Goal: Information Seeking & Learning: Learn about a topic

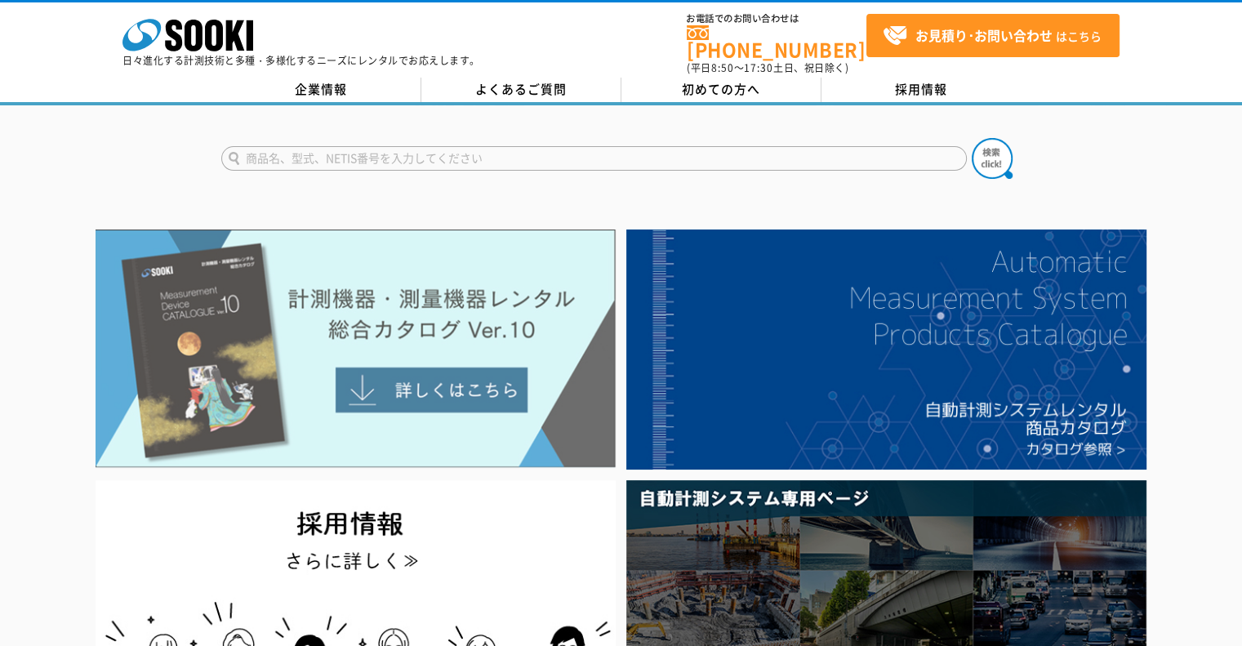
click at [417, 372] on img at bounding box center [356, 348] width 520 height 238
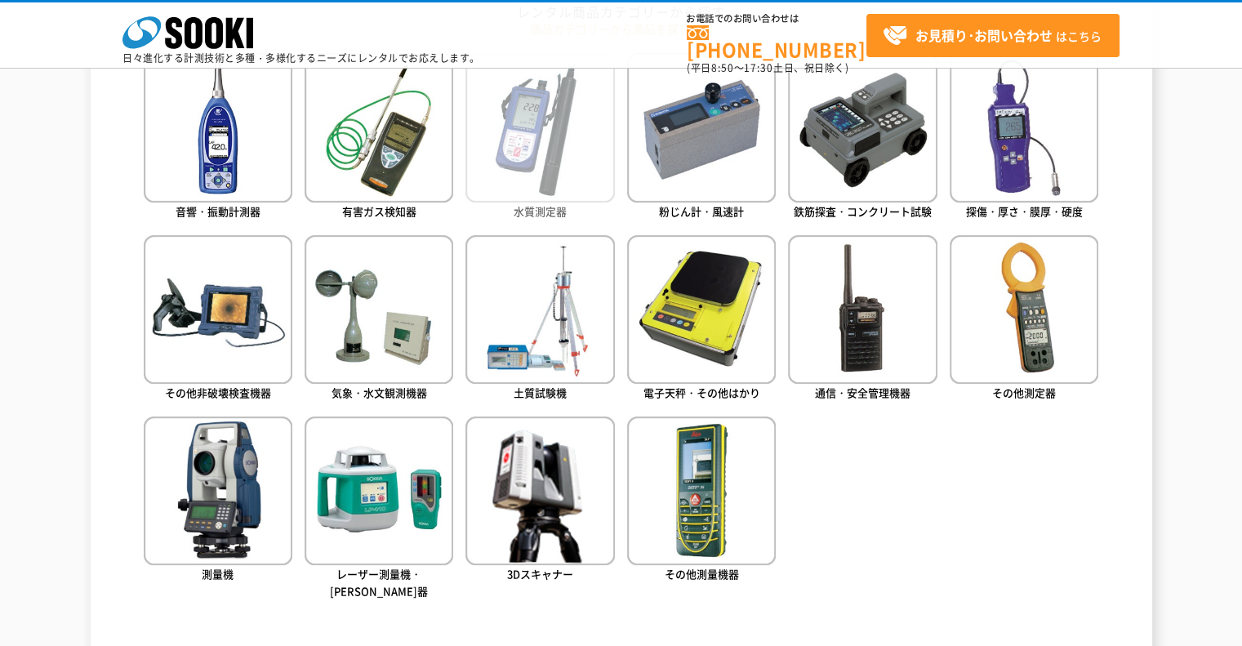
scroll to position [817, 0]
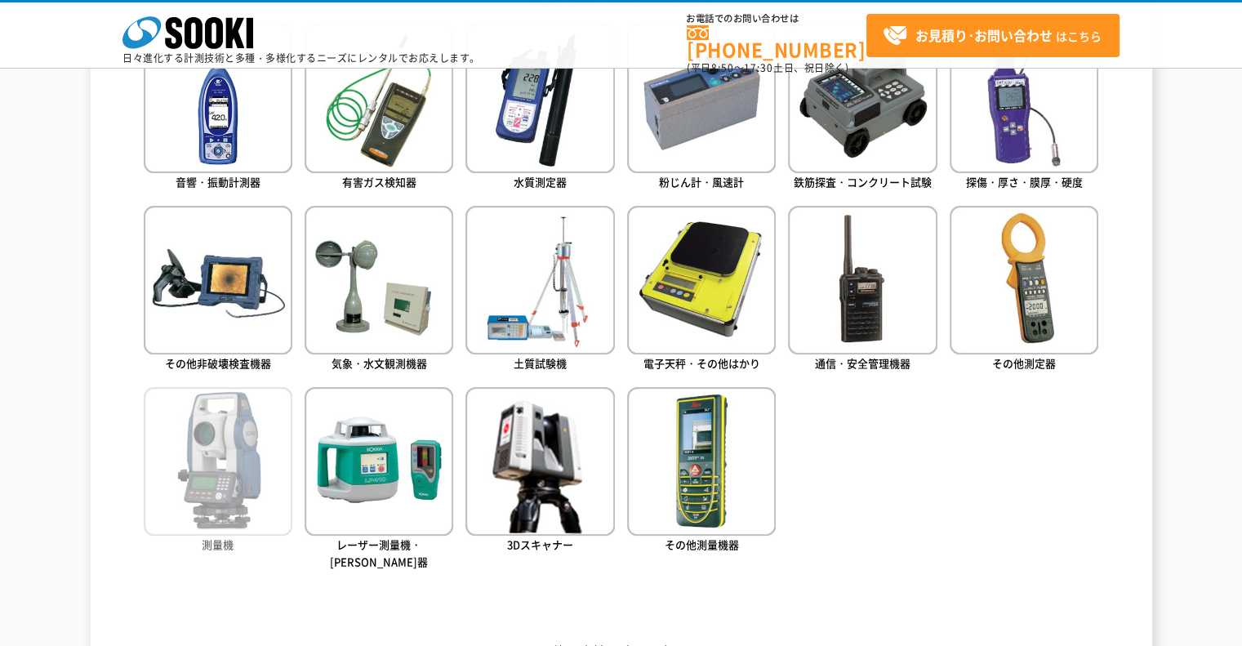
click at [234, 466] on img at bounding box center [218, 461] width 149 height 149
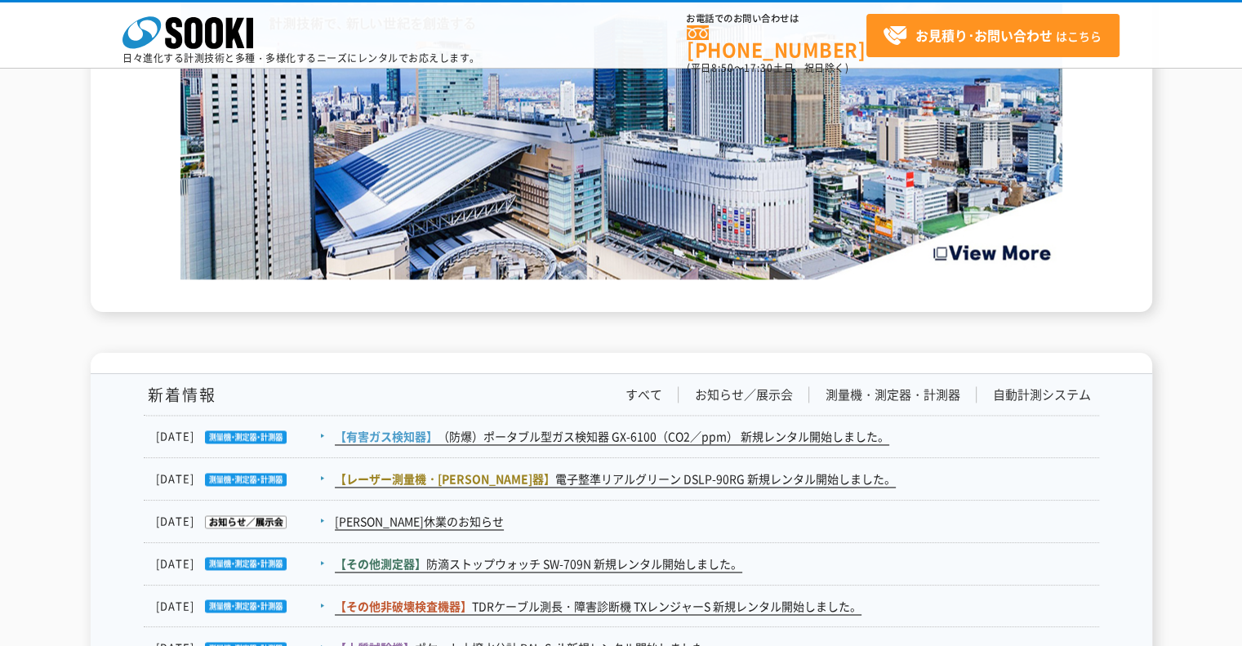
scroll to position [2450, 0]
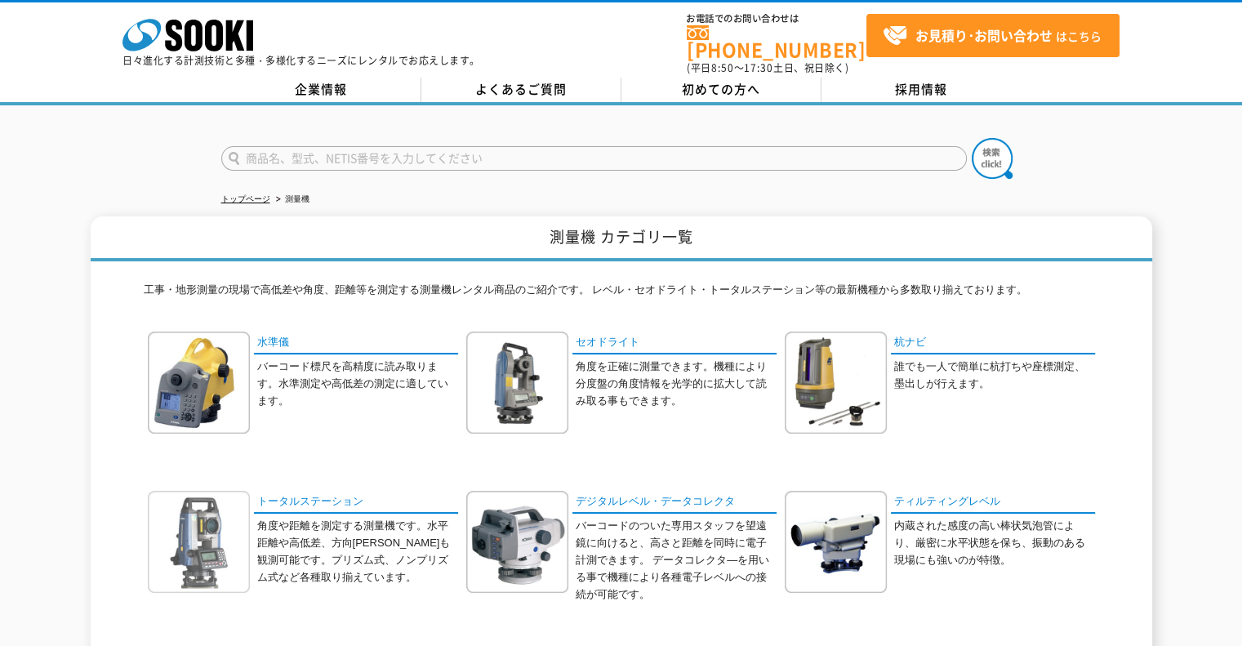
click at [223, 519] on img at bounding box center [199, 542] width 102 height 102
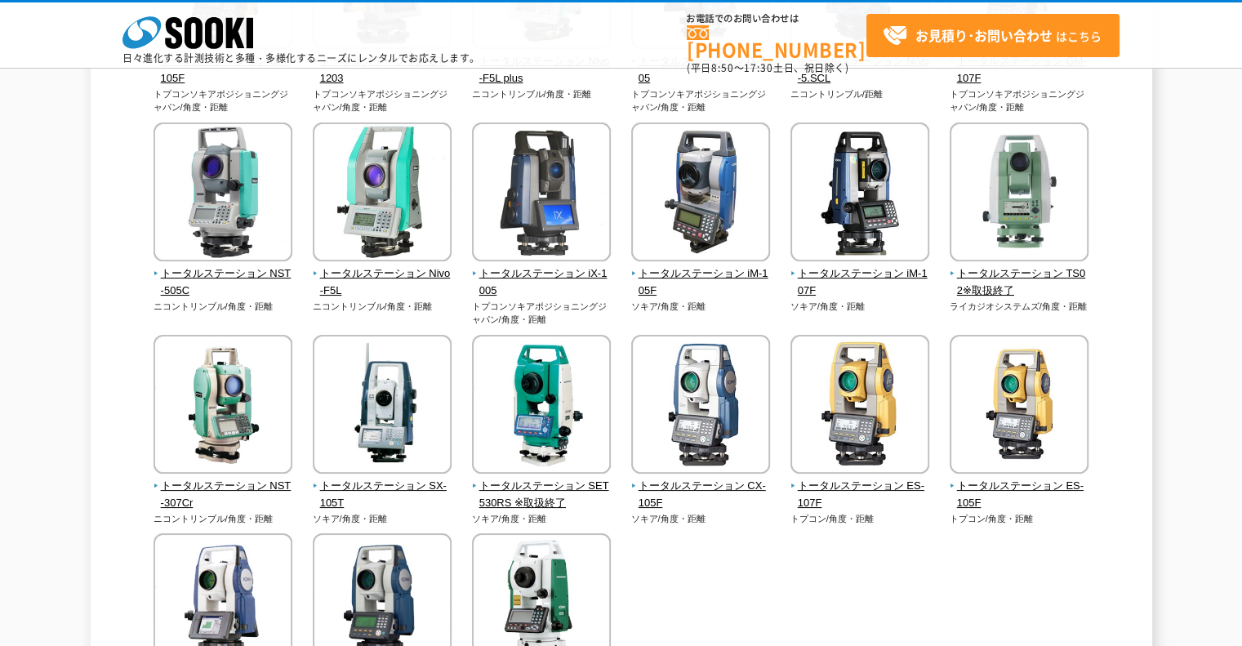
scroll to position [327, 0]
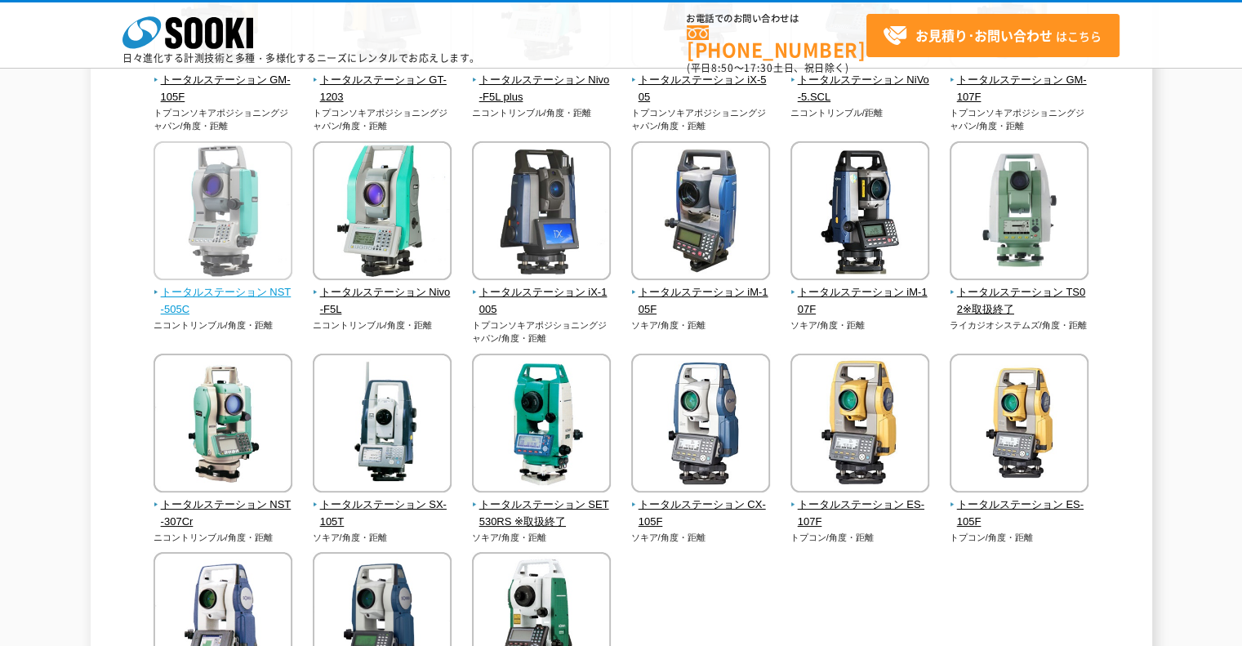
click at [232, 244] on img at bounding box center [223, 212] width 139 height 143
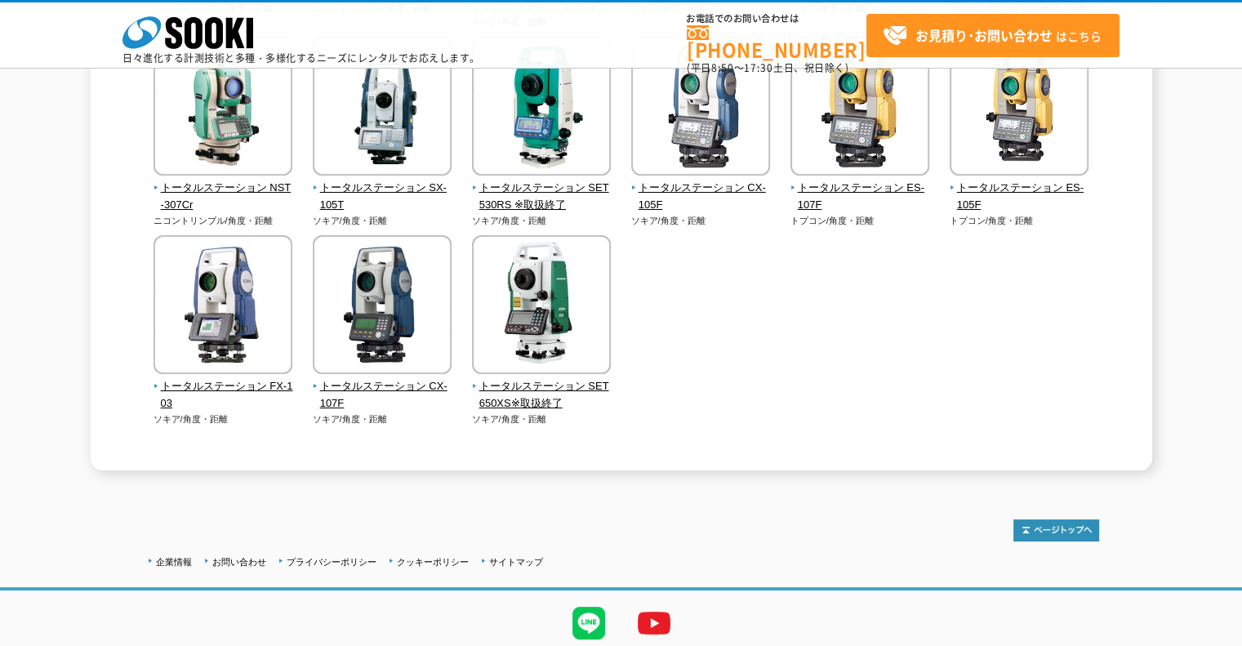
scroll to position [699, 0]
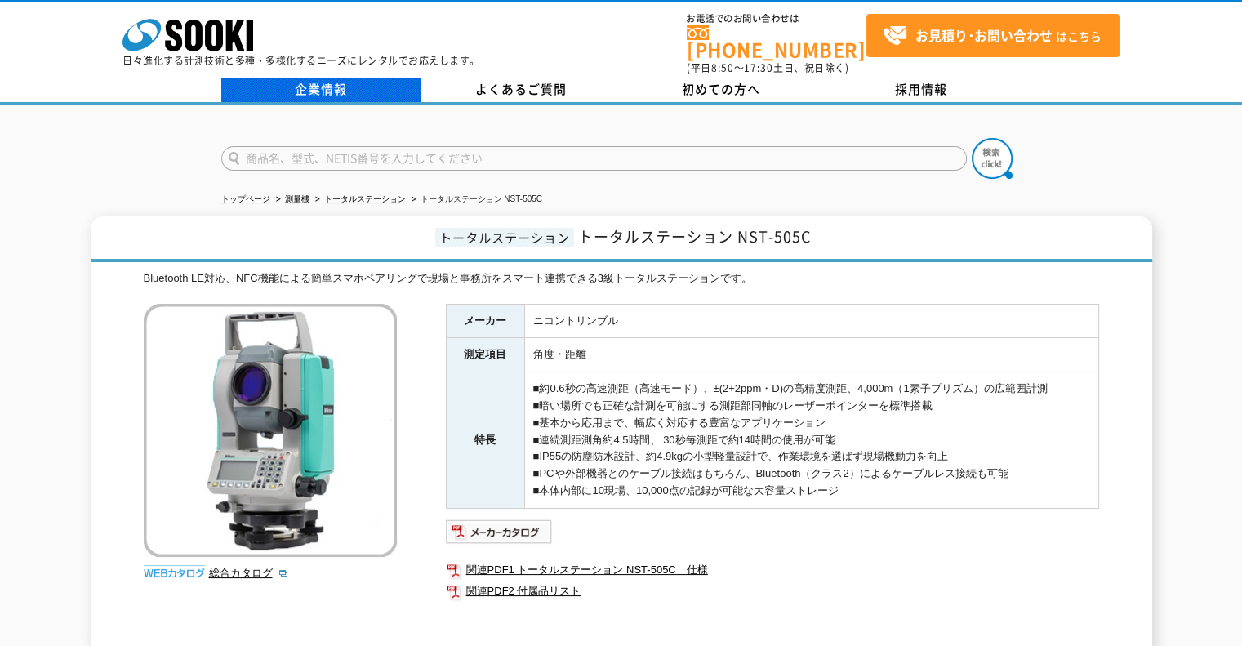
click at [326, 81] on link "企業情報" at bounding box center [321, 90] width 200 height 24
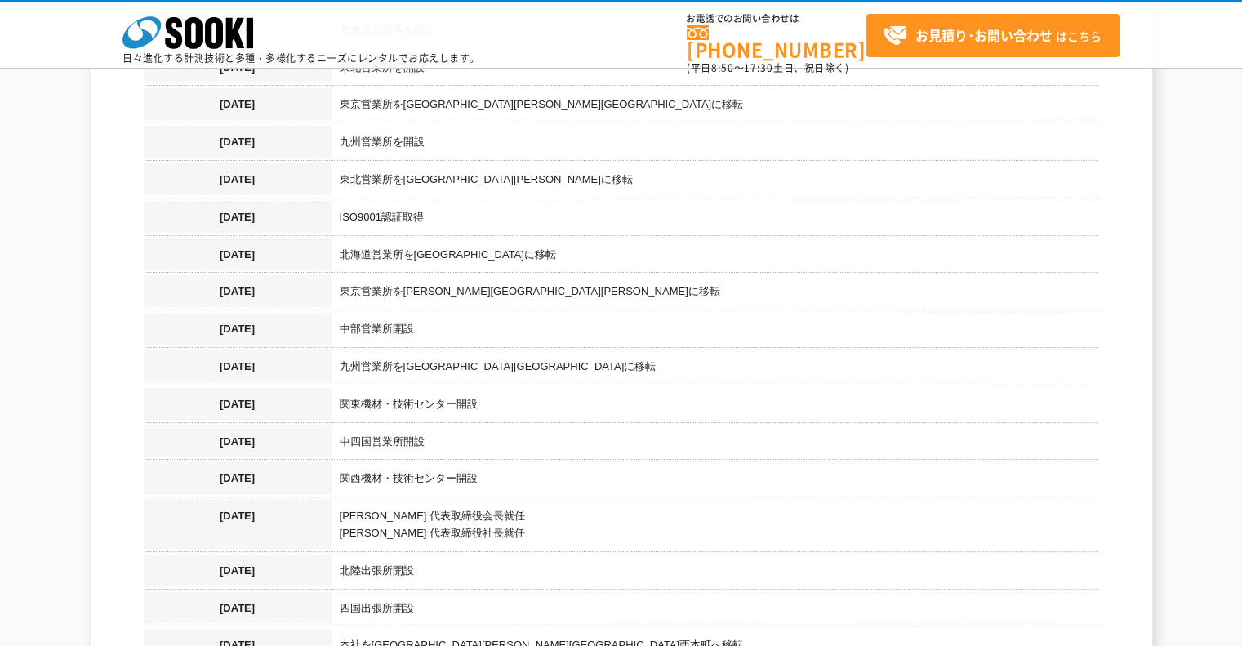
scroll to position [1225, 0]
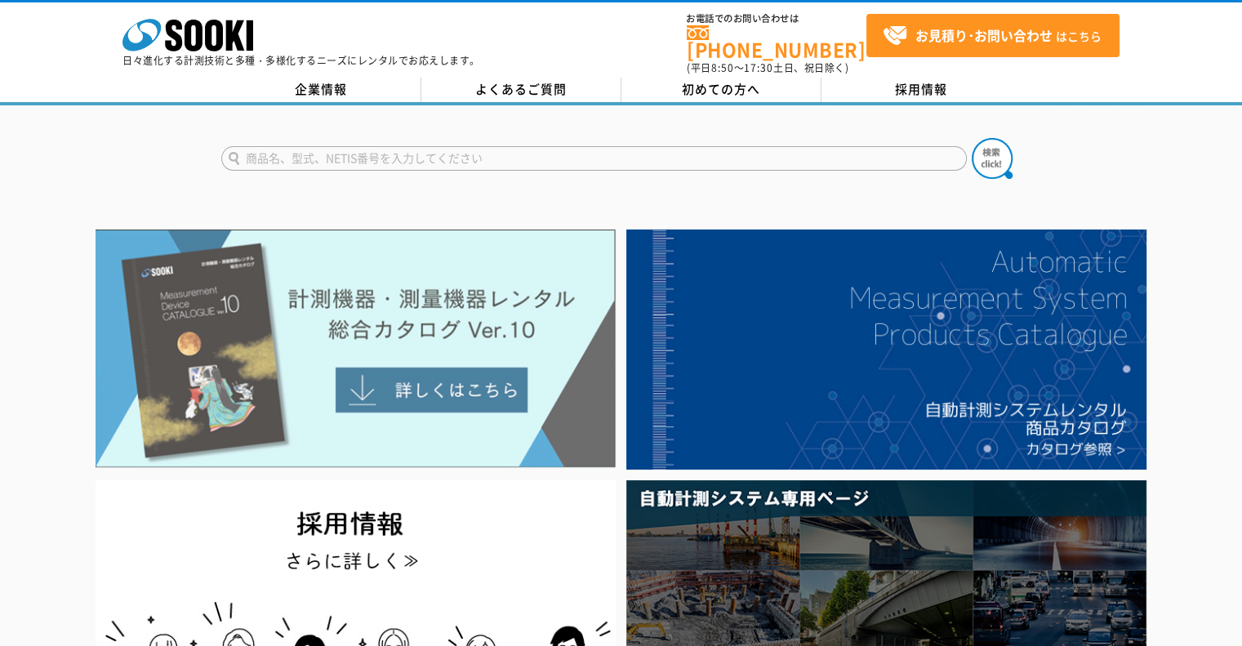
click at [418, 383] on img at bounding box center [356, 348] width 520 height 238
